Goal: Register for event/course

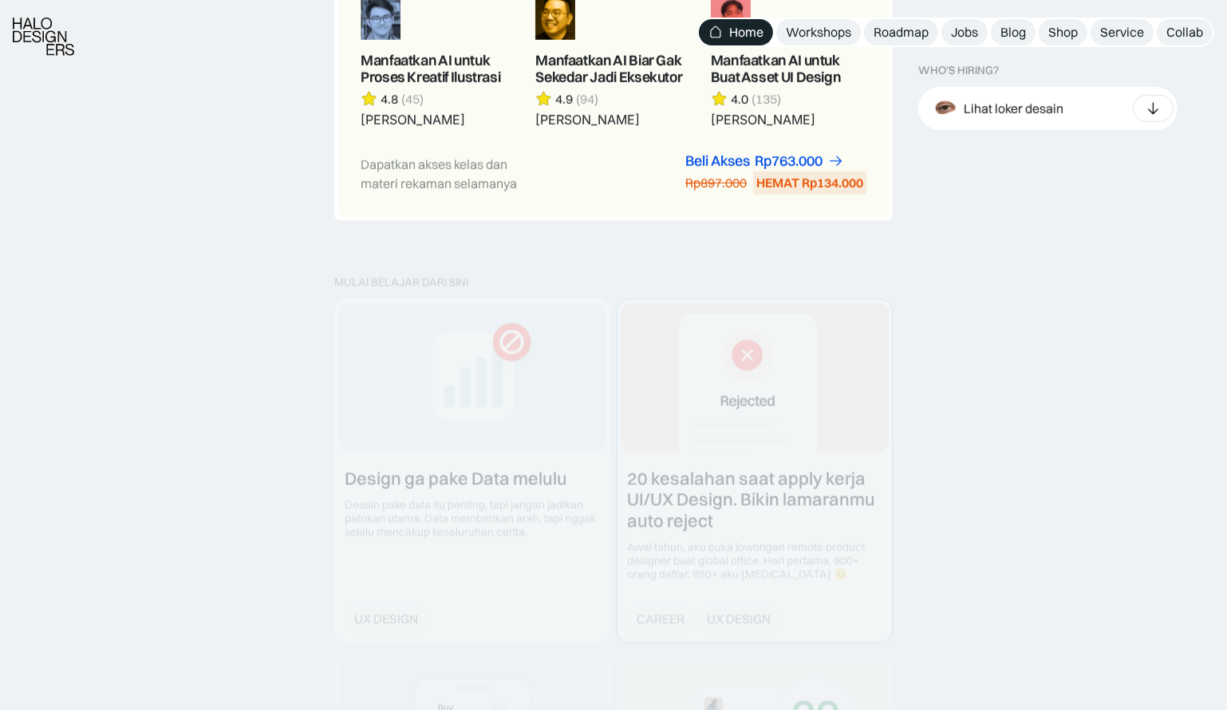
scroll to position [1378, 0]
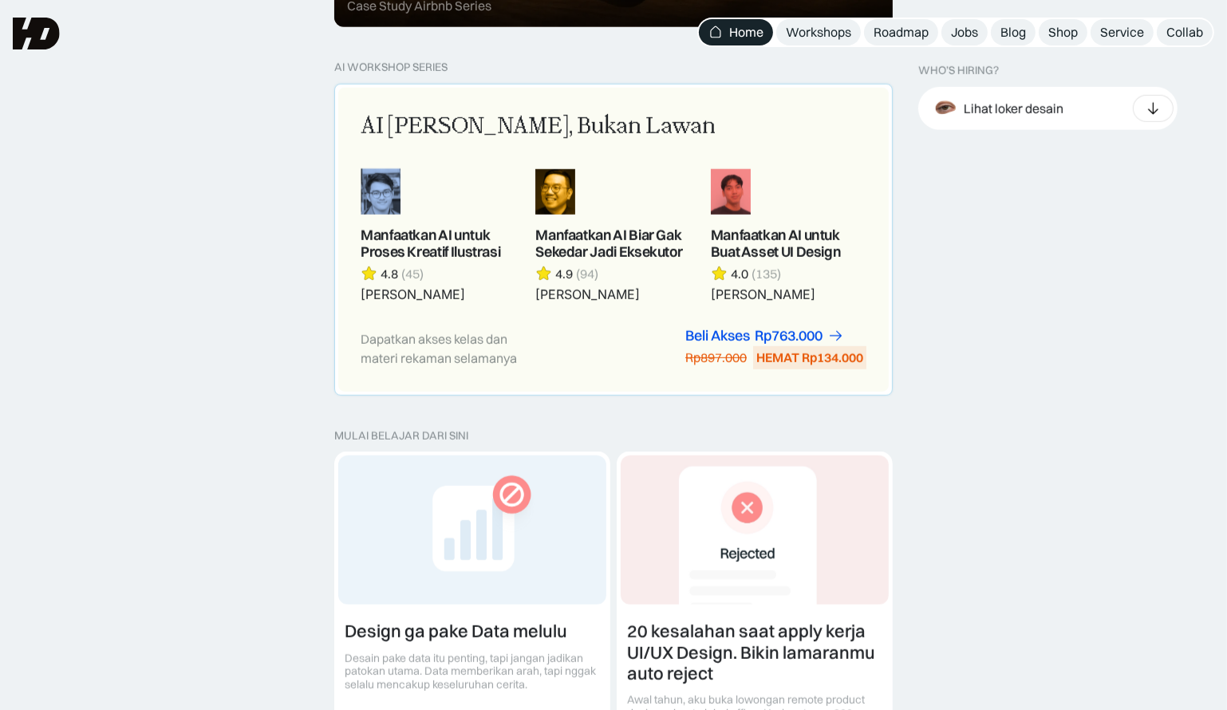
click at [519, 116] on div "AI [PERSON_NAME], Bukan Lawan" at bounding box center [538, 127] width 355 height 34
click at [423, 98] on div "AI Adalah Teman, Bukan Lawan Manfaatkan AI untuk Proses Kreatif Ilustrasi 4.8 (…" at bounding box center [613, 240] width 550 height 304
click at [421, 114] on div "AI Adalah Teman, Bukan Lawan" at bounding box center [538, 127] width 355 height 34
click at [416, 329] on div "Dapatkan akses kelas dan materi rekaman selamanya" at bounding box center [451, 348] width 180 height 38
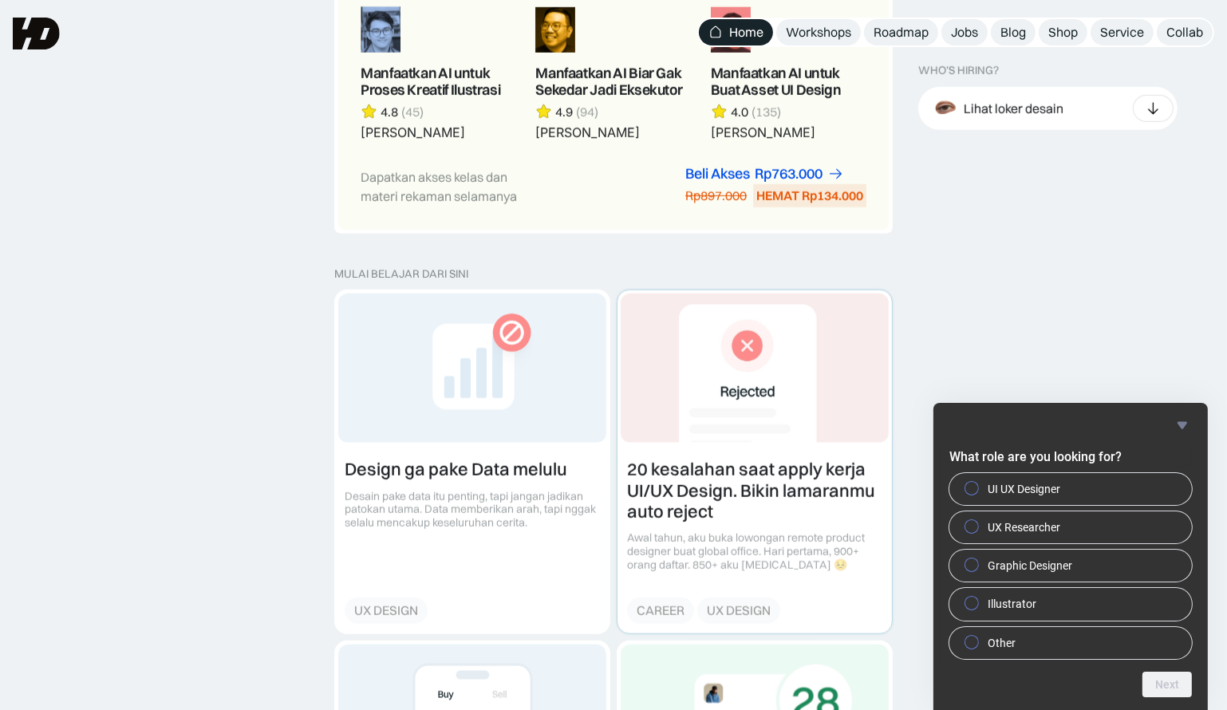
scroll to position [1523, 0]
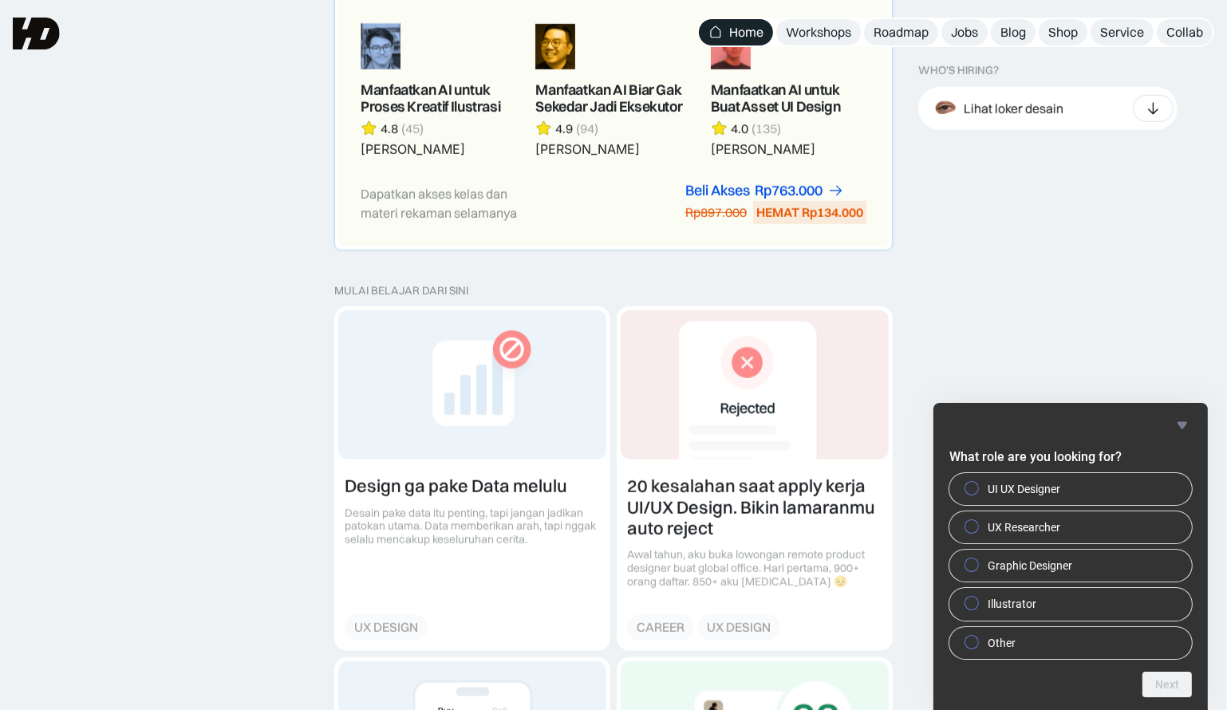
click at [660, 203] on div "Dapatkan akses kelas dan materi rekaman selamanya Beli Akses Rp299.000 Rp447.00…" at bounding box center [614, 203] width 506 height 41
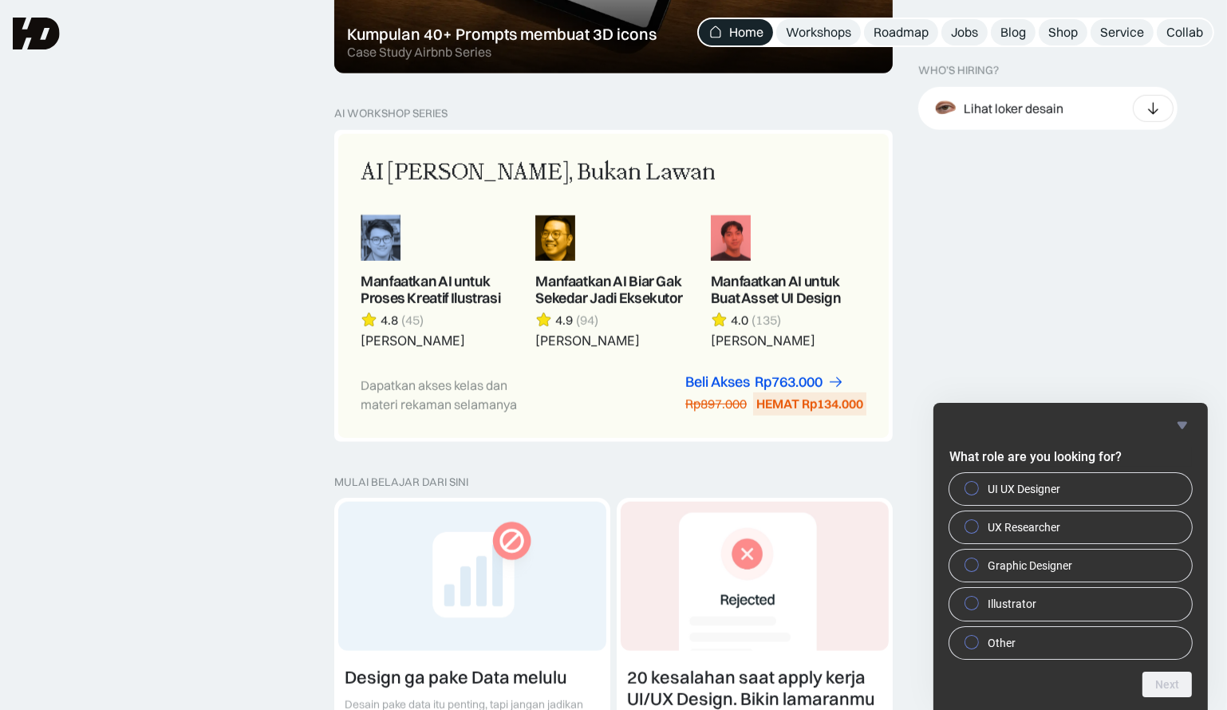
scroll to position [1305, 0]
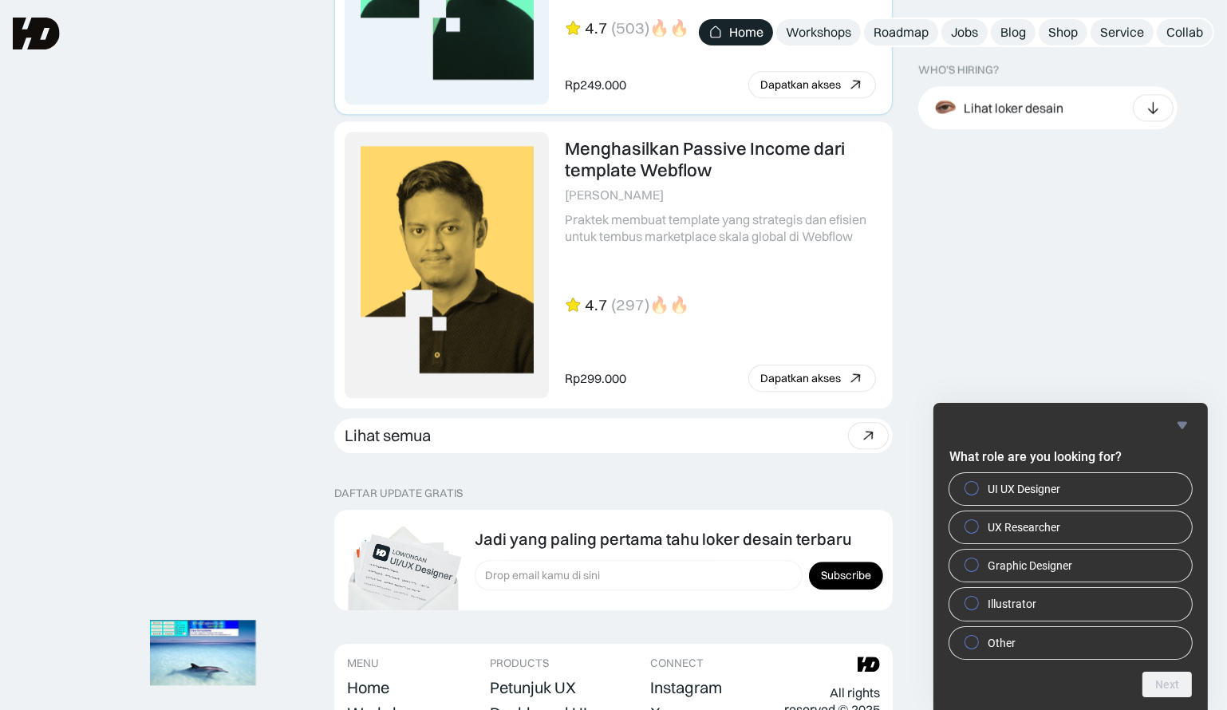
scroll to position [3872, 0]
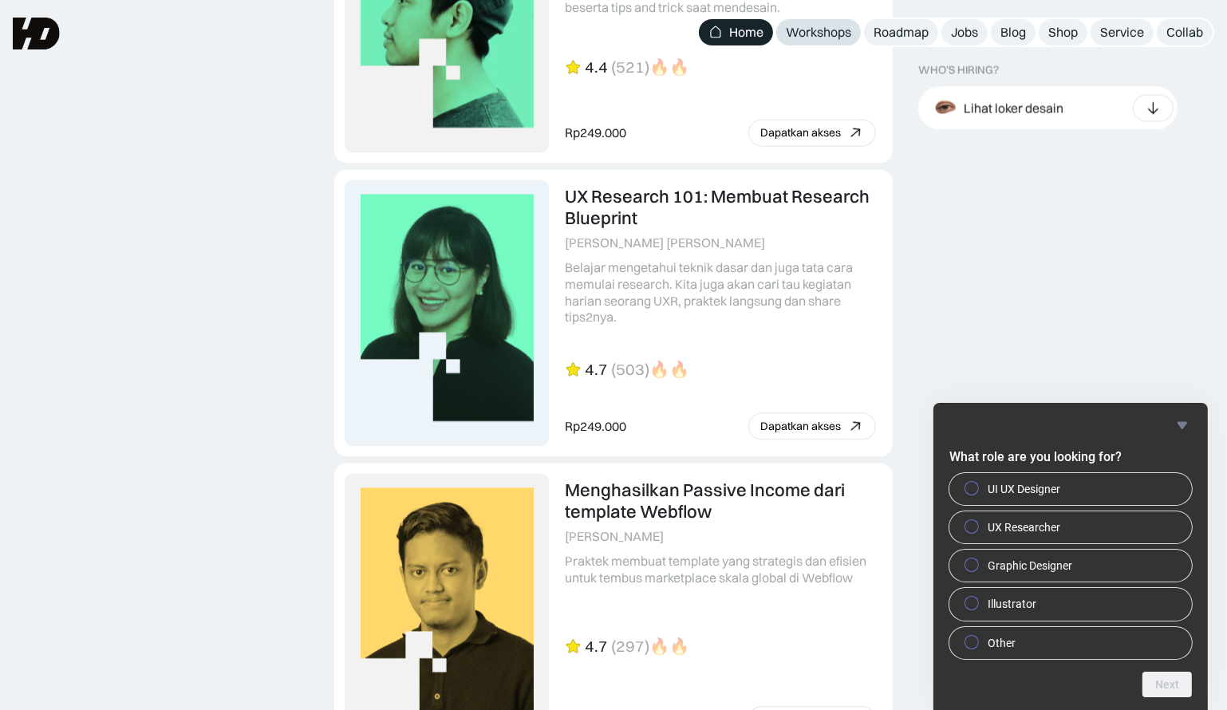
click at [843, 32] on div "Workshops" at bounding box center [818, 32] width 65 height 17
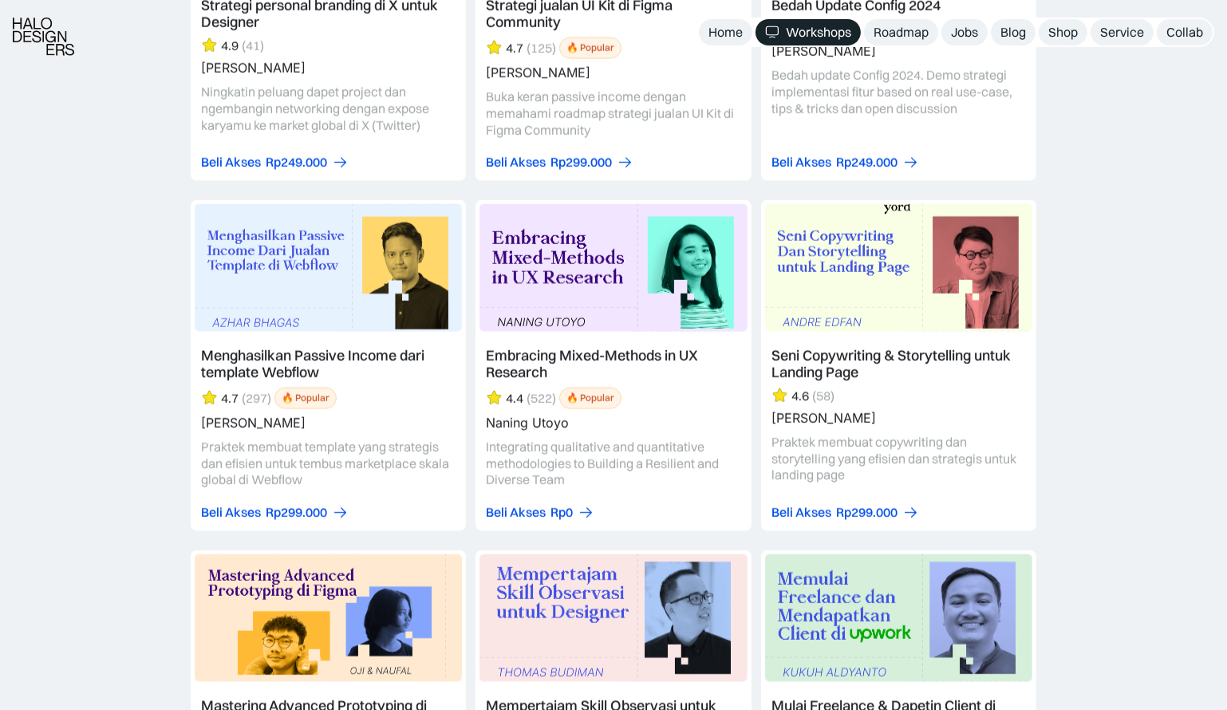
scroll to position [3626, 0]
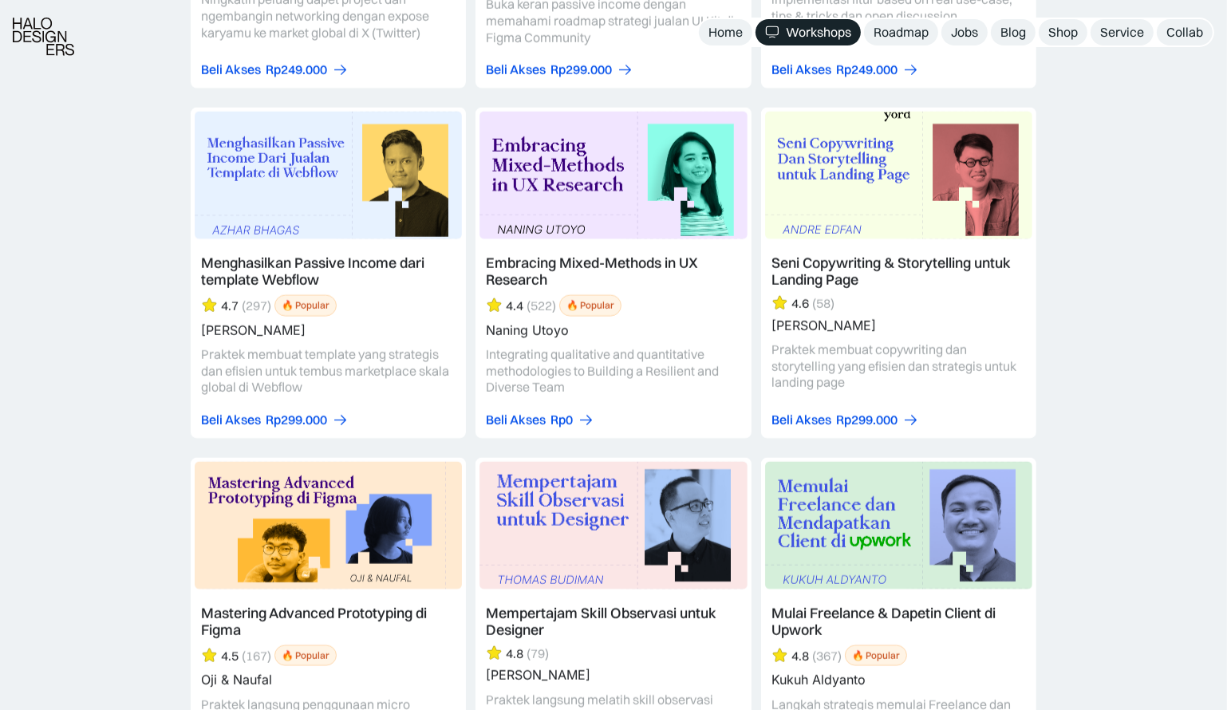
drag, startPoint x: 877, startPoint y: 239, endPoint x: 1163, endPoint y: 197, distance: 289.4
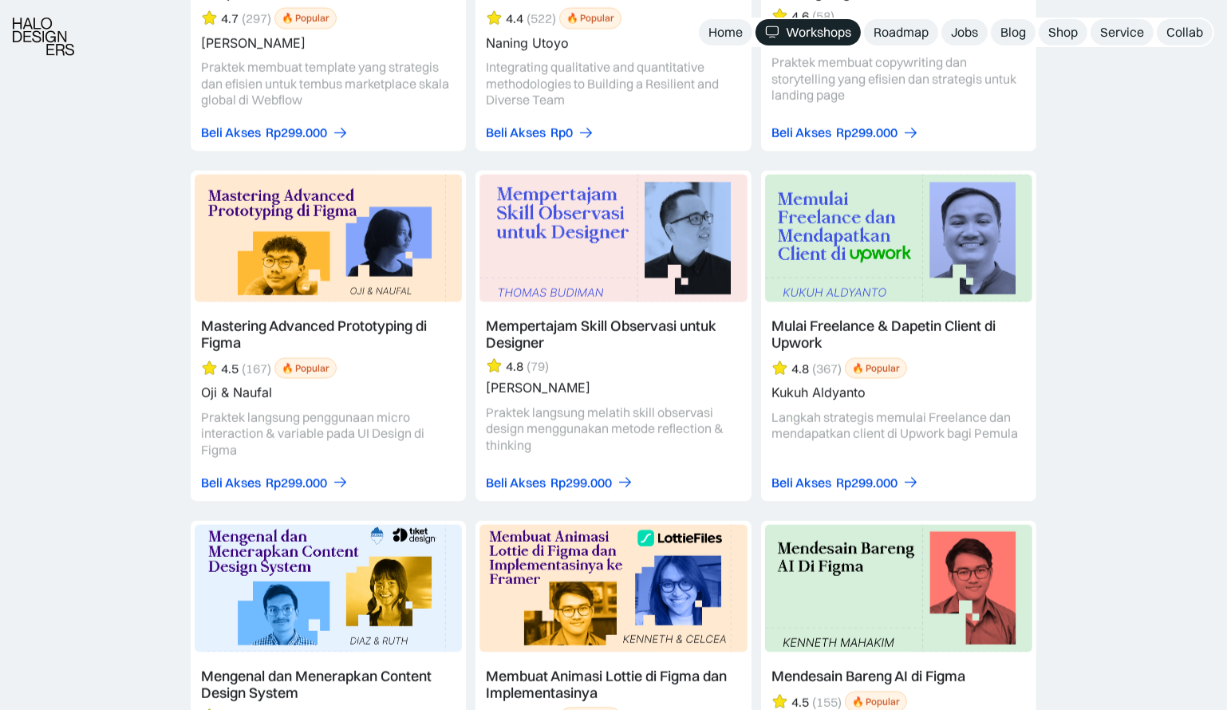
scroll to position [3916, 0]
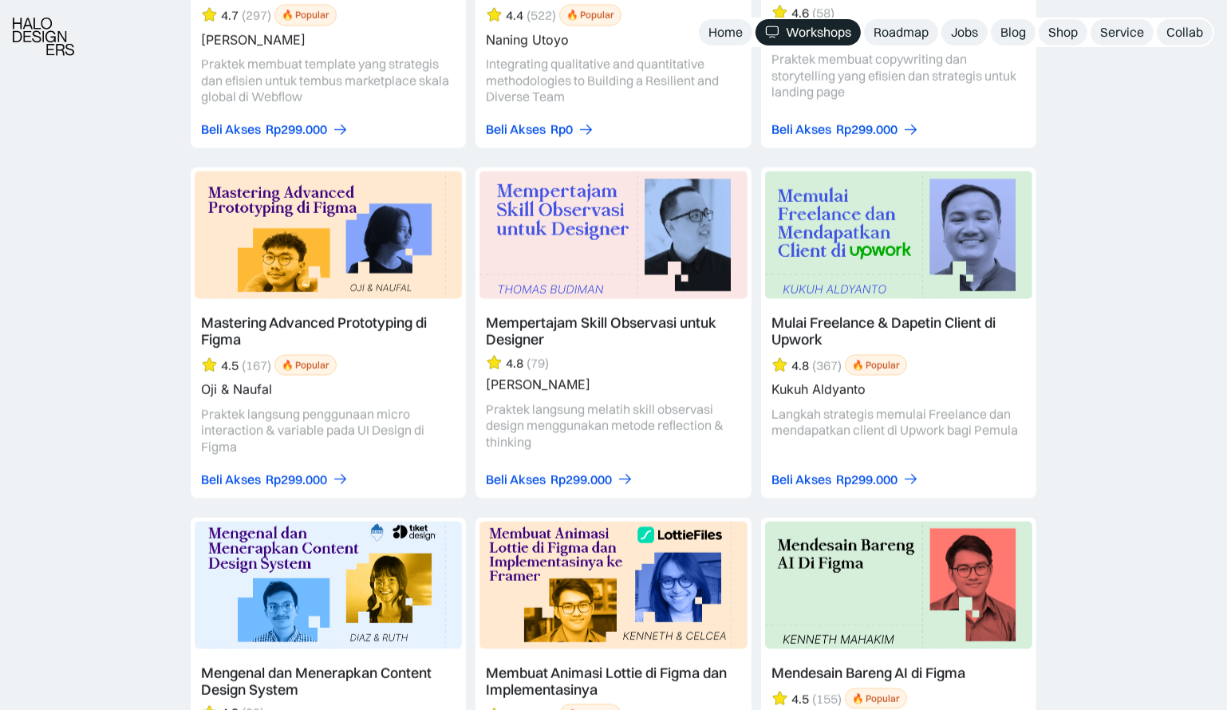
drag, startPoint x: 265, startPoint y: 300, endPoint x: 283, endPoint y: 305, distance: 19.0
click at [283, 305] on link at bounding box center [328, 332] width 275 height 331
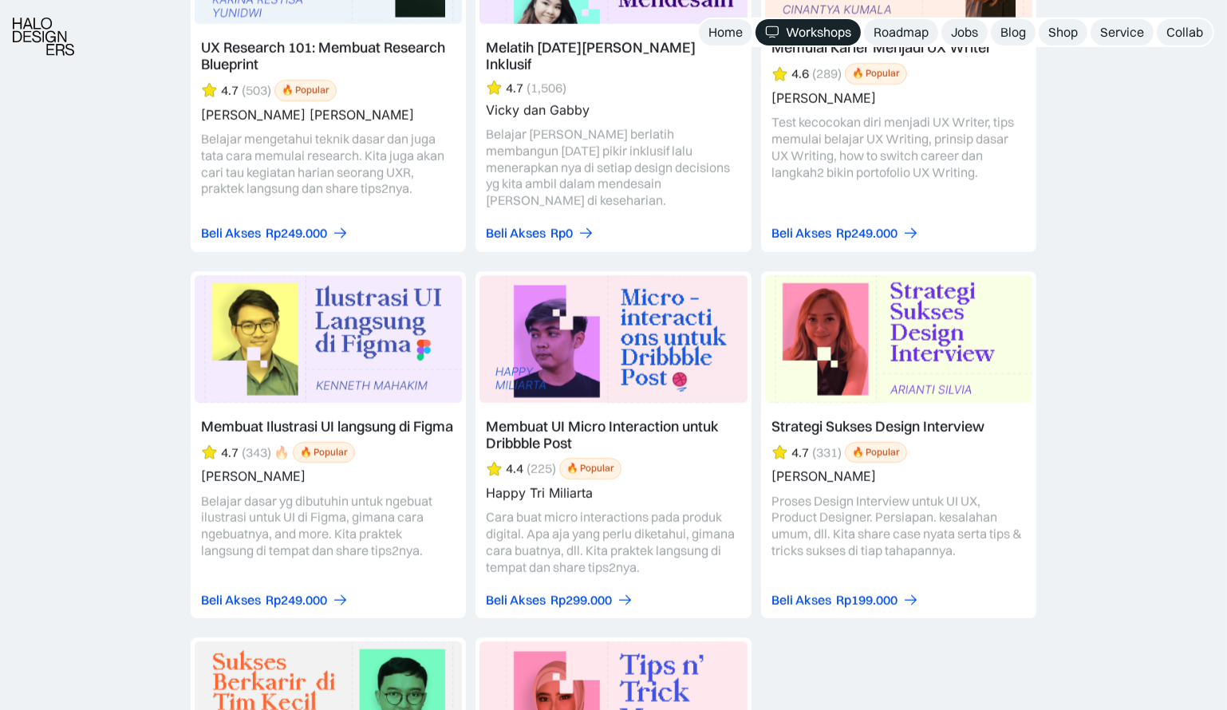
scroll to position [6309, 0]
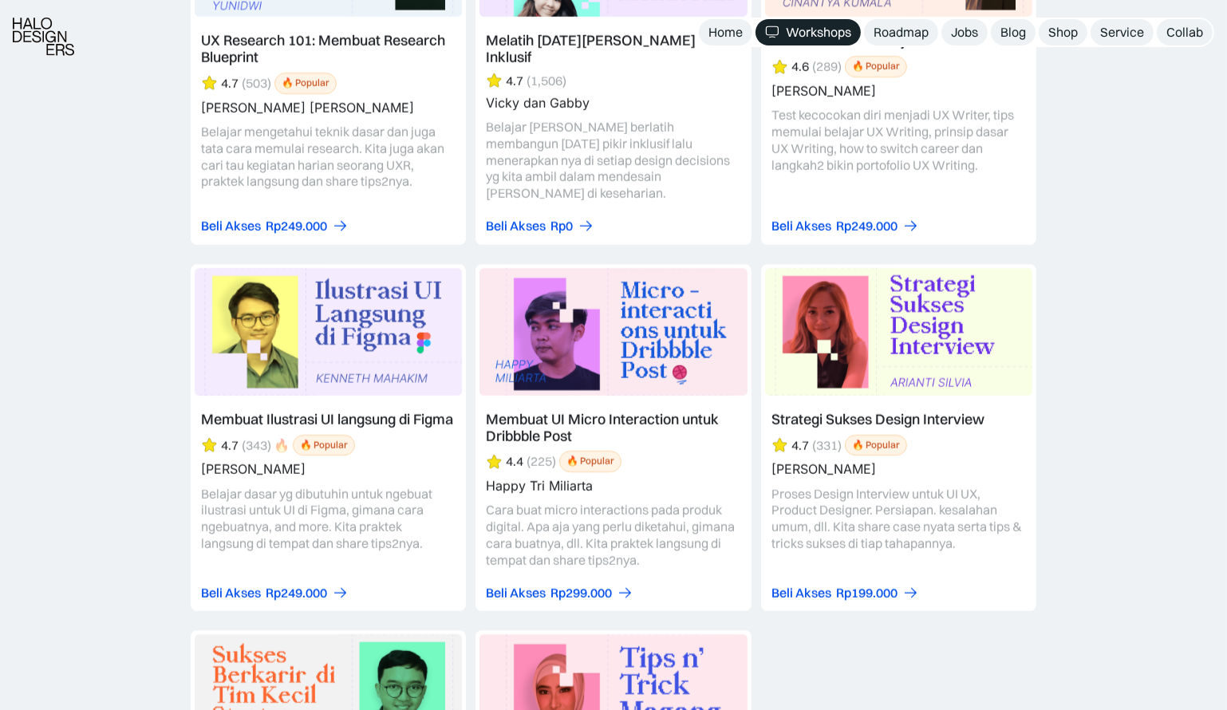
click at [586, 333] on link at bounding box center [612, 438] width 275 height 348
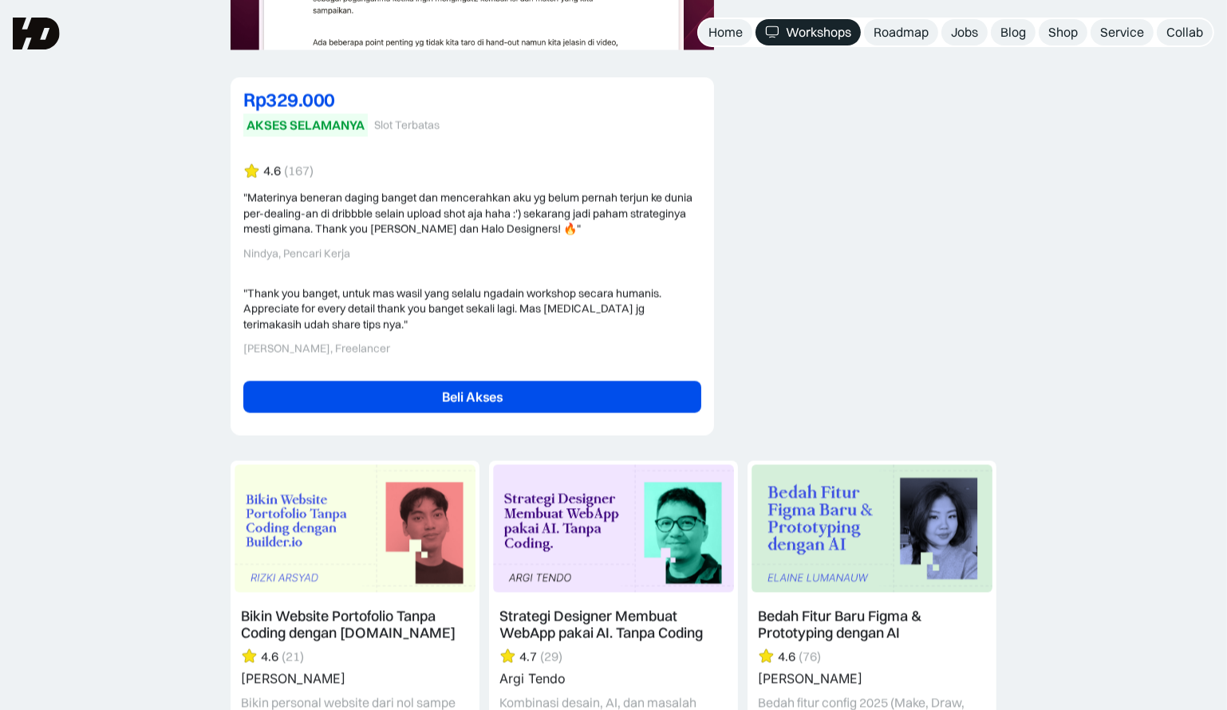
scroll to position [3408, 0]
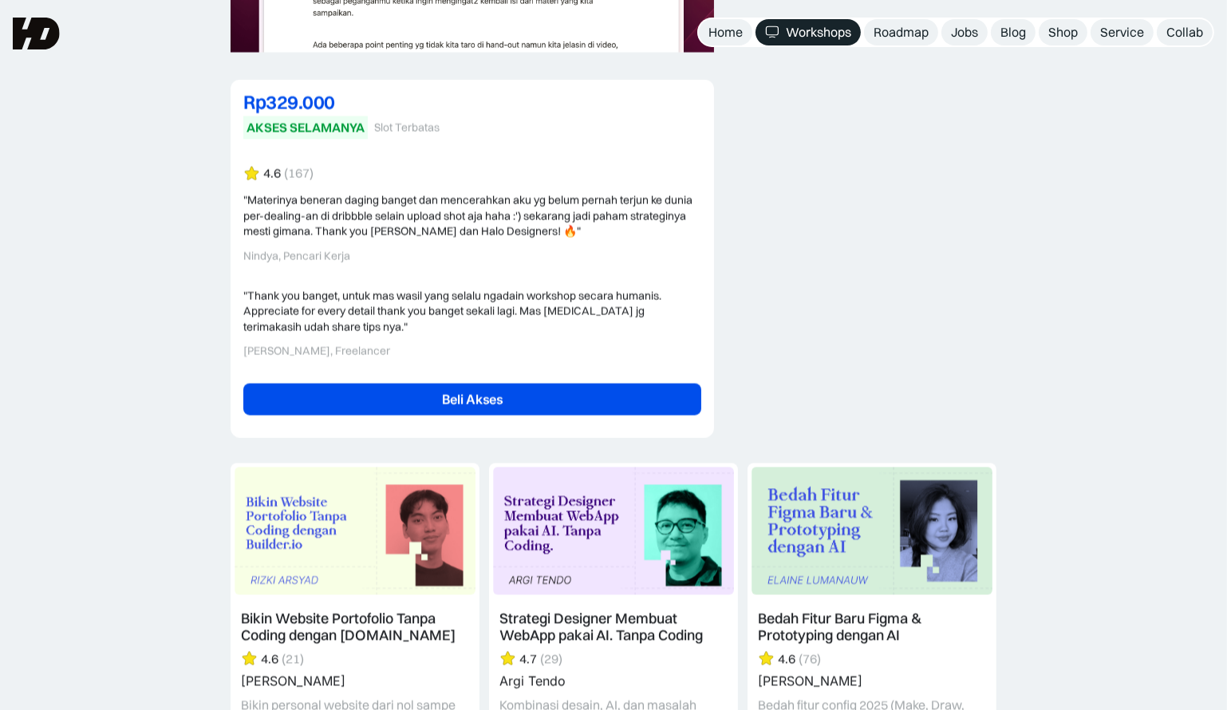
click at [570, 385] on link "Beli Akses" at bounding box center [472, 399] width 458 height 32
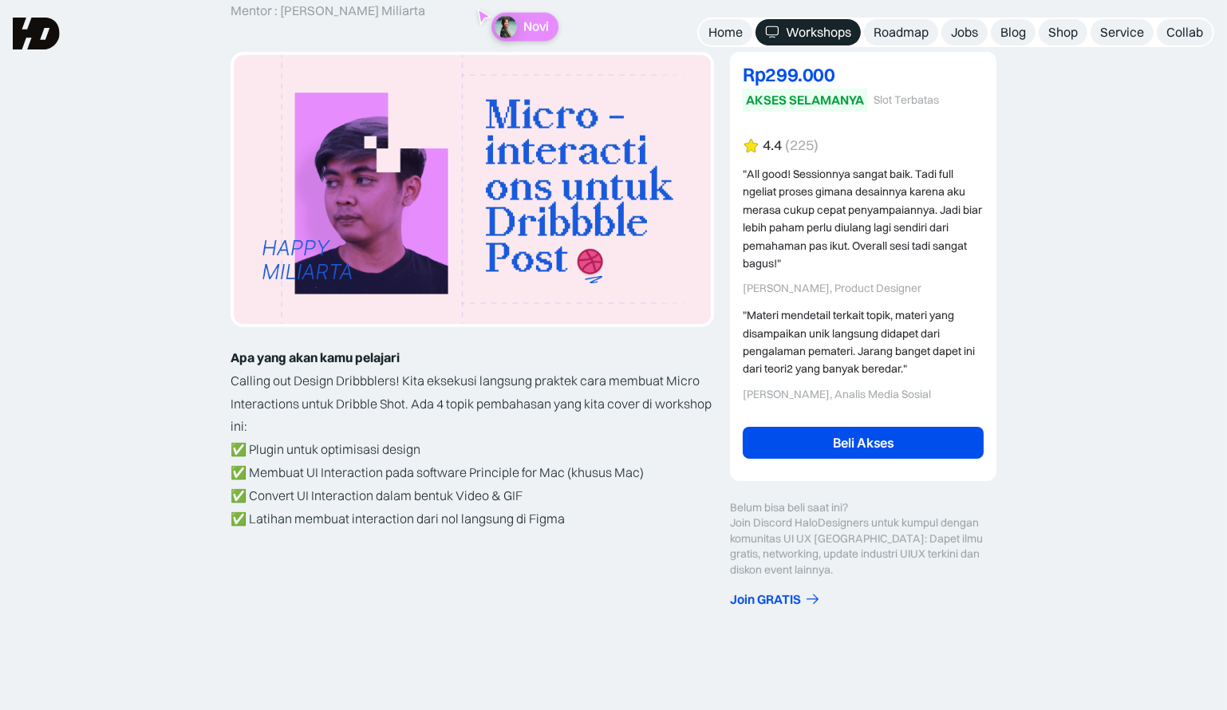
scroll to position [217, 0]
